Goal: Transaction & Acquisition: Purchase product/service

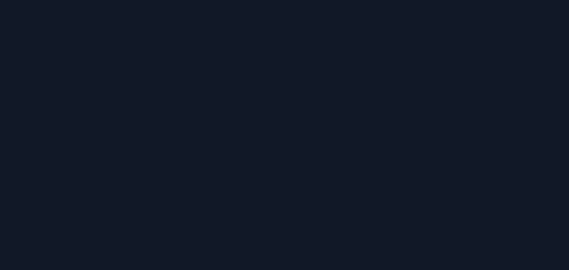
click at [308, 202] on div at bounding box center [284, 135] width 569 height 270
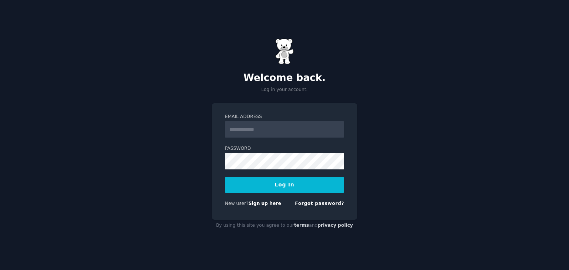
click at [262, 131] on input "Email Address" at bounding box center [284, 129] width 119 height 16
type input "**********"
click at [293, 185] on button "Log In" at bounding box center [284, 185] width 119 height 16
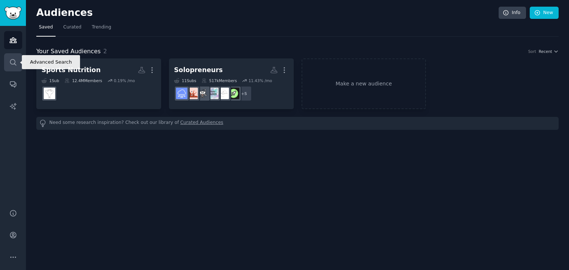
click at [13, 61] on icon "Sidebar" at bounding box center [13, 62] width 8 height 8
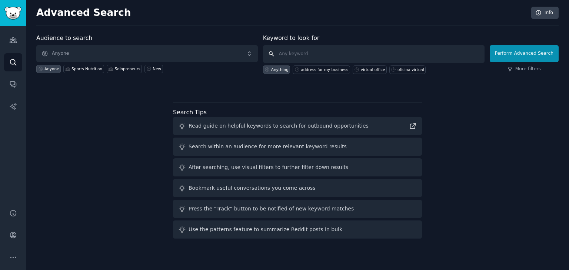
click at [304, 53] on input "text" at bounding box center [373, 54] width 221 height 18
click at [16, 42] on icon "Sidebar" at bounding box center [13, 40] width 8 height 8
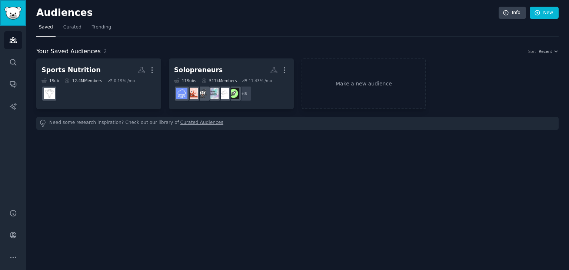
click at [12, 9] on img "Sidebar" at bounding box center [12, 13] width 17 height 13
click at [101, 24] on span "Trending" at bounding box center [101, 27] width 19 height 7
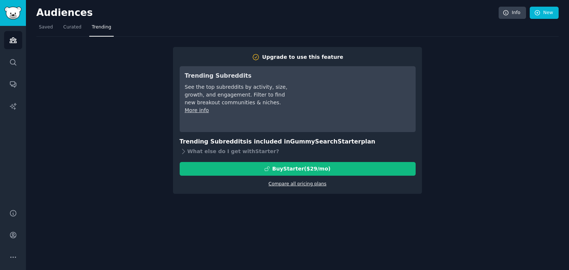
click at [298, 183] on link "Compare all pricing plans" at bounding box center [297, 183] width 58 height 5
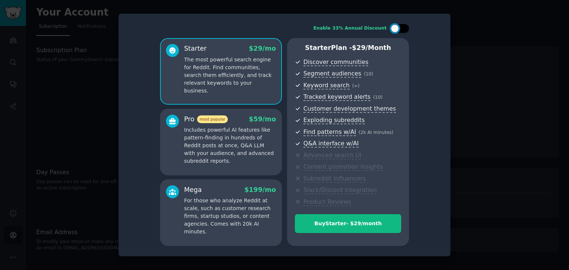
click at [406, 29] on div at bounding box center [399, 28] width 19 height 9
checkbox input "true"
click at [248, 141] on p "Includes powerful AI features like pattern-finding in hundreds of Reddit posts …" at bounding box center [230, 145] width 92 height 39
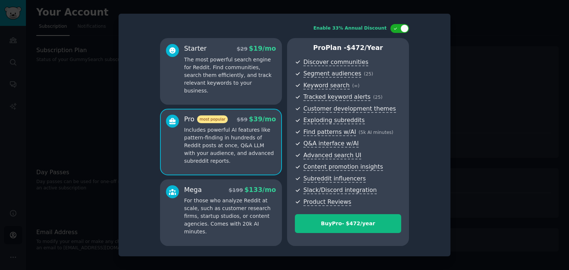
click at [63, 94] on div at bounding box center [284, 135] width 569 height 270
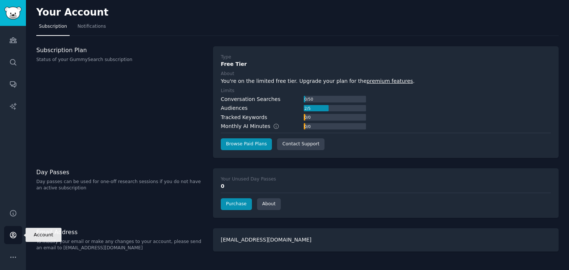
click at [12, 232] on icon "Sidebar" at bounding box center [13, 235] width 8 height 8
click at [237, 204] on link "Purchase" at bounding box center [236, 204] width 31 height 12
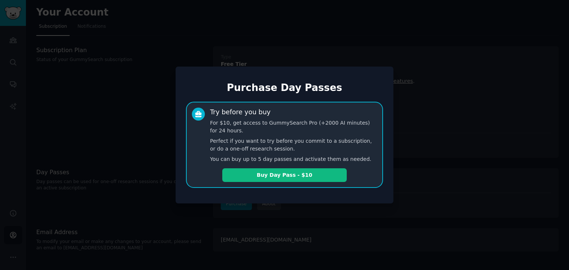
click at [130, 147] on div at bounding box center [284, 135] width 569 height 270
